Goal: Find specific page/section: Find specific page/section

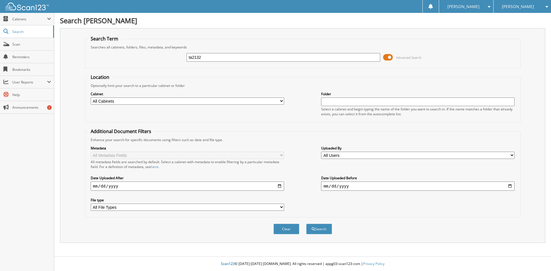
type input "ta2132"
click at [306, 224] on button "Search" at bounding box center [319, 229] width 26 height 11
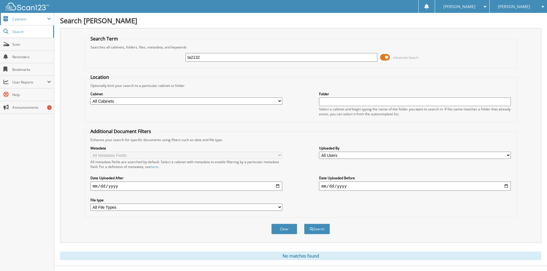
click at [24, 23] on span "Cabinets" at bounding box center [27, 19] width 54 height 12
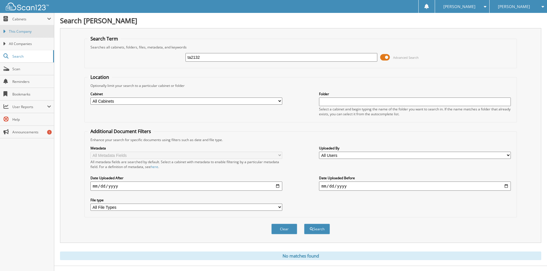
click at [26, 33] on span "This Company" at bounding box center [30, 31] width 42 height 5
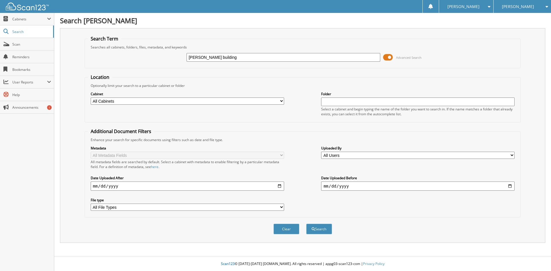
type input "[PERSON_NAME] building"
click at [306, 224] on button "Search" at bounding box center [319, 229] width 26 height 11
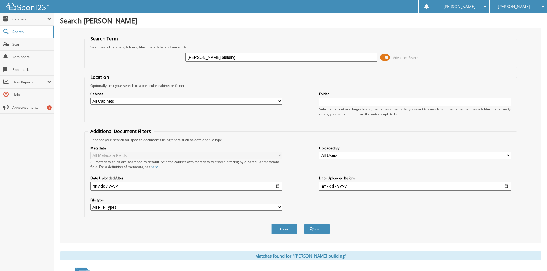
drag, startPoint x: 226, startPoint y: 57, endPoint x: 150, endPoint y: 68, distance: 76.8
click at [154, 67] on fieldset "Search Term Searches all cabinets, folders, files, metadata, and keywords [PERS…" at bounding box center [300, 52] width 432 height 33
type input "ta"
